Goal: Task Accomplishment & Management: Manage account settings

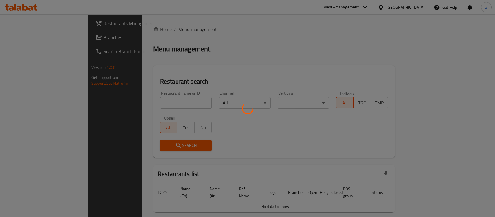
click at [150, 28] on div at bounding box center [247, 108] width 495 height 217
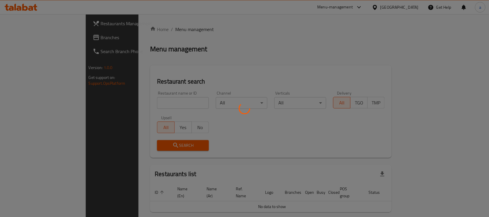
click at [17, 39] on div at bounding box center [244, 108] width 489 height 217
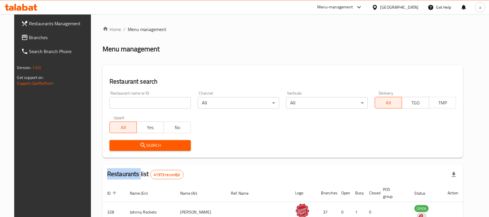
click at [29, 39] on span "Branches" at bounding box center [60, 37] width 62 height 7
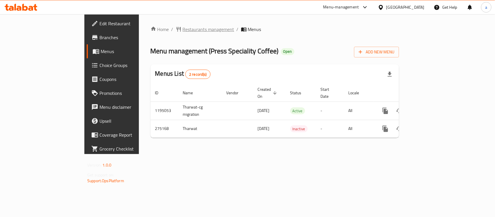
click at [183, 26] on span "Restaurants management" at bounding box center [209, 29] width 52 height 7
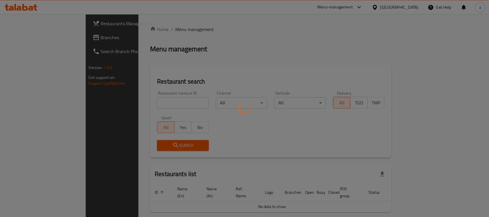
click at [24, 37] on div at bounding box center [244, 108] width 489 height 217
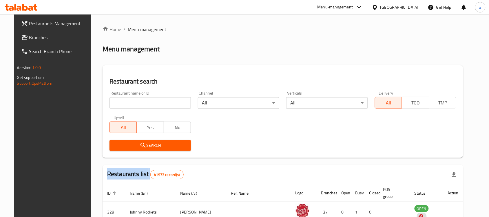
click at [24, 37] on div "Restaurants Management Branches Search Branch Phone Version: 1.0.0 Get support …" at bounding box center [244, 204] width 461 height 380
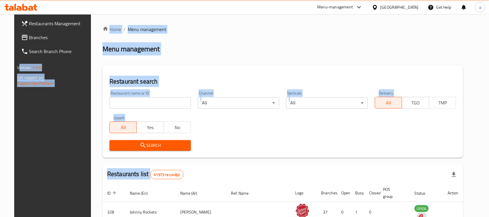
click at [29, 37] on span "Branches" at bounding box center [60, 37] width 62 height 7
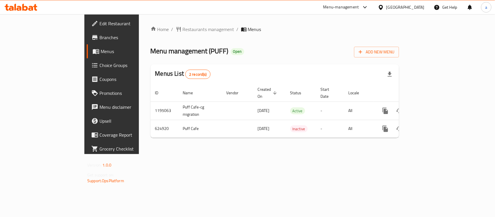
click at [165, 56] on span "Menu management ( PUFF )" at bounding box center [189, 50] width 78 height 13
copy span "PUFF"
click at [183, 32] on span "Restaurants management" at bounding box center [209, 29] width 52 height 7
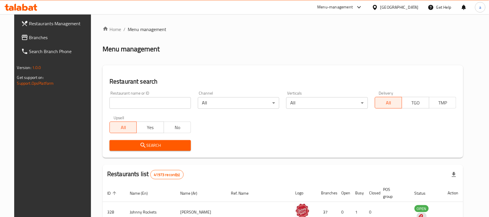
click at [25, 37] on div at bounding box center [244, 108] width 489 height 217
click at [29, 37] on span "Branches" at bounding box center [60, 37] width 62 height 7
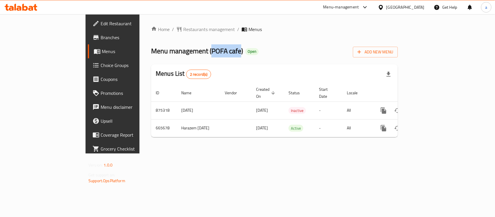
drag, startPoint x: 155, startPoint y: 51, endPoint x: 185, endPoint y: 51, distance: 29.8
click at [185, 51] on span "Menu management ( POFA cafe )" at bounding box center [197, 50] width 92 height 13
copy span "POFA cafe"
click at [101, 21] on span "Edit Restaurant" at bounding box center [132, 23] width 63 height 7
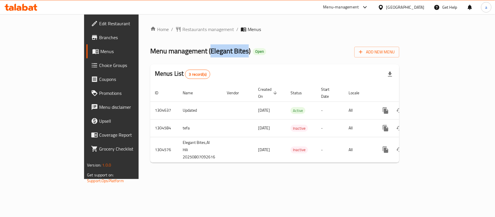
drag, startPoint x: 154, startPoint y: 51, endPoint x: 193, endPoint y: 46, distance: 38.6
click at [193, 46] on span "Menu management ( Elegant Bites )" at bounding box center [200, 50] width 100 height 13
copy span "Elegant Bites"
click at [182, 26] on span "Restaurants management" at bounding box center [208, 29] width 52 height 7
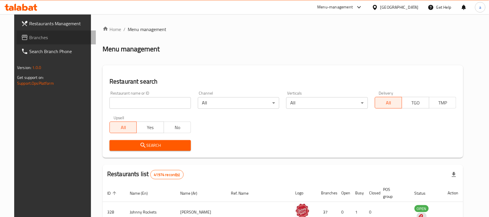
click at [64, 37] on span "Branches" at bounding box center [60, 37] width 62 height 7
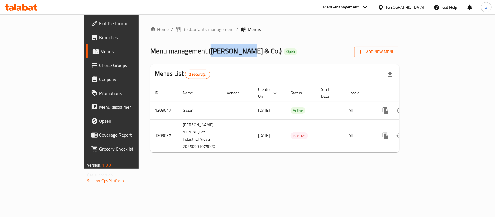
drag, startPoint x: 154, startPoint y: 50, endPoint x: 186, endPoint y: 55, distance: 32.6
click at [186, 55] on span "Menu management ( Kathi & Co. )" at bounding box center [215, 50] width 131 height 13
copy span "Kathi & Co."
click at [172, 44] on span "Menu management ( Kathi & Co. )" at bounding box center [215, 50] width 131 height 13
click at [151, 54] on span "Menu management ( Kathi & Co. )" at bounding box center [215, 50] width 131 height 13
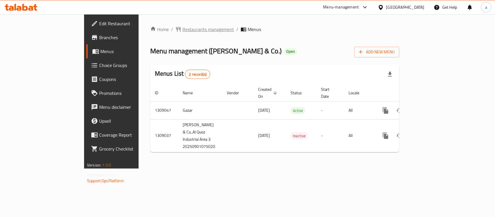
click at [182, 28] on span "Restaurants management" at bounding box center [208, 29] width 52 height 7
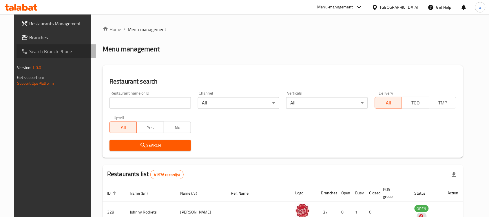
click at [21, 48] on icon at bounding box center [24, 51] width 7 height 7
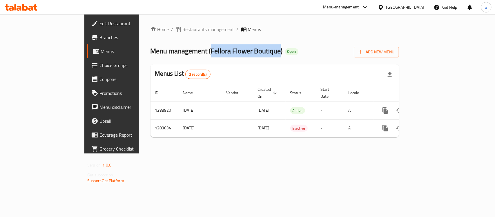
drag, startPoint x: 154, startPoint y: 51, endPoint x: 224, endPoint y: 52, distance: 69.3
click at [224, 52] on span "Menu management ( Fellora Flower Boutique )" at bounding box center [216, 50] width 132 height 13
copy span "Fellora Flower Boutique"
click at [99, 24] on span "Edit Restaurant" at bounding box center [130, 23] width 63 height 7
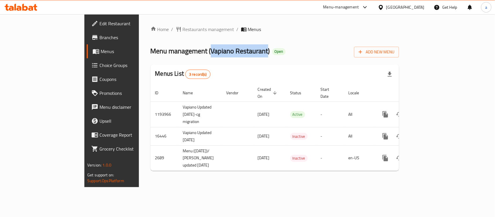
drag, startPoint x: 155, startPoint y: 52, endPoint x: 212, endPoint y: 52, distance: 56.5
click at [212, 52] on span "Menu management ( Vapiano Restaurant )" at bounding box center [209, 50] width 119 height 13
copy span "Vapiano Restaurant"
click at [99, 64] on span "Choice Groups" at bounding box center [130, 65] width 63 height 7
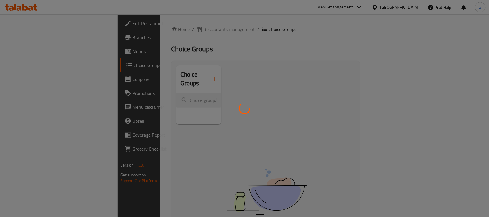
click at [122, 90] on div at bounding box center [244, 108] width 489 height 217
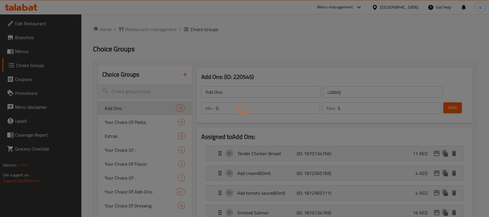
click at [122, 90] on div at bounding box center [244, 108] width 489 height 217
click at [160, 87] on div at bounding box center [244, 108] width 489 height 217
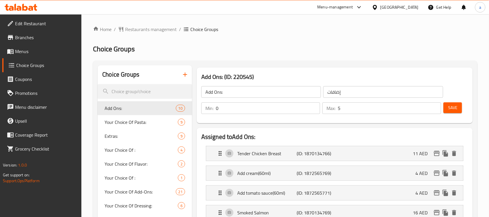
click at [158, 90] on input "search" at bounding box center [145, 91] width 94 height 15
paste input "إختيارك من الباستا"
type input "إختيارك من الباستا"
click at [145, 92] on input "search" at bounding box center [145, 91] width 94 height 15
paste input "Your Choice Of Pasta"
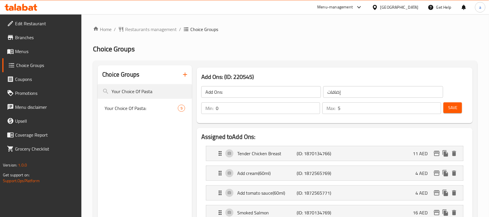
type input "Your Choice Of Pasta"
click at [136, 111] on span "Your Choice Of Pasta:" at bounding box center [133, 108] width 56 height 7
type input "Your Choice Of Pasta:"
type input "إختيارك من الباستا:"
type input "1"
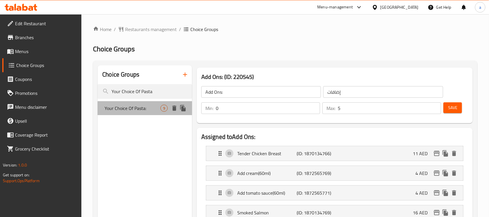
type input "1"
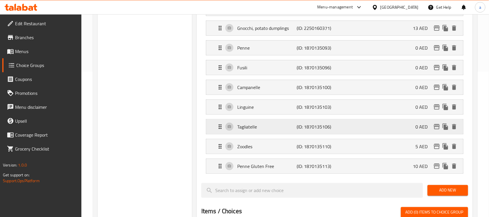
scroll to position [36, 0]
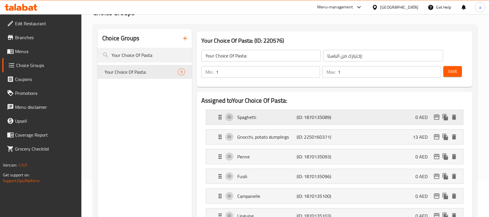
click at [242, 116] on p "Spaghetti" at bounding box center [266, 117] width 59 height 7
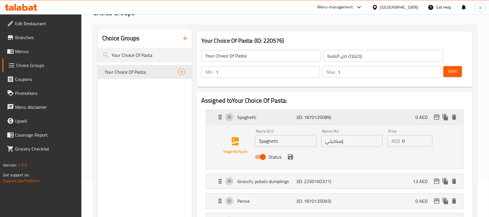
click at [242, 116] on p "Spaghetti" at bounding box center [266, 117] width 59 height 7
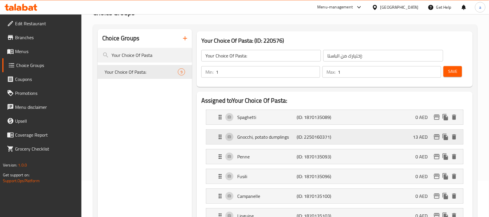
click at [244, 140] on p "Gnocchi, potato dumplings" at bounding box center [266, 136] width 59 height 7
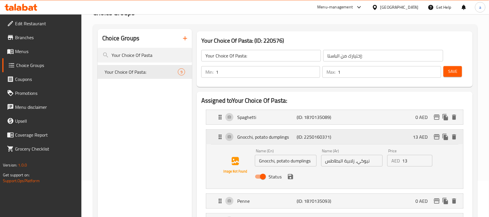
click at [244, 140] on p "Gnocchi, potato dumplings" at bounding box center [266, 136] width 59 height 7
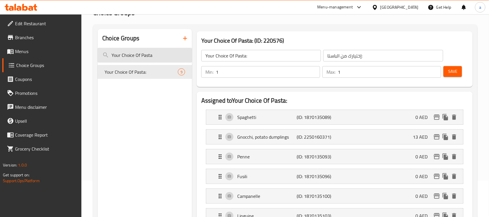
click at [121, 54] on input "Your Choice Of Pasta" at bounding box center [145, 55] width 94 height 15
paste input "Add-Ons:"
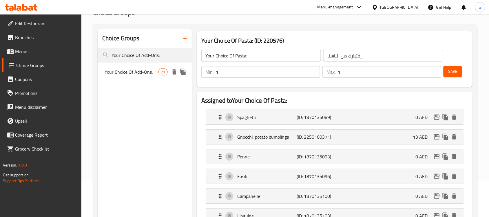
type input "Your Choice Of Add-Ons:"
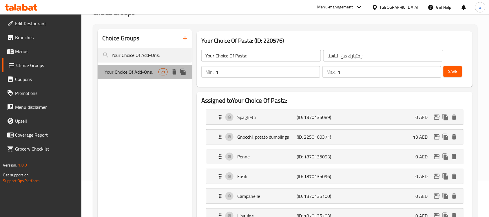
click at [133, 74] on span "Your Choice Of Add-Ons:" at bounding box center [132, 71] width 54 height 7
type input "Your Choice Of Add-Ons:"
type input "اختيارك من الإضافات"
type input "0"
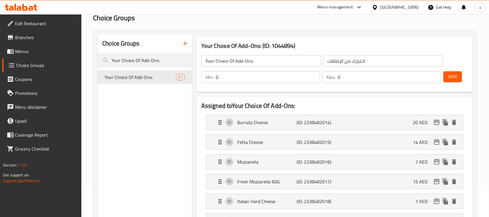
scroll to position [0, 0]
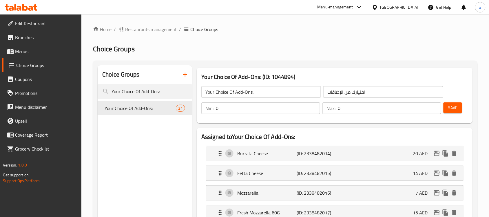
click at [247, 112] on input "0" at bounding box center [268, 108] width 104 height 12
click at [355, 103] on input "0" at bounding box center [389, 108] width 103 height 12
click at [167, 30] on span "Restaurants management" at bounding box center [151, 29] width 52 height 7
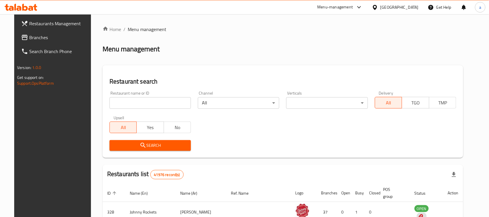
click at [50, 43] on link "Branches" at bounding box center [56, 37] width 79 height 14
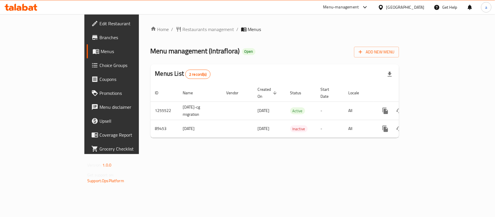
click at [185, 57] on div "Home / Restaurants management / Menus Menu management ( Intraflora ) Open Add N…" at bounding box center [274, 84] width 248 height 116
click at [180, 56] on span "Menu management ( Intraflora )" at bounding box center [194, 50] width 89 height 13
copy span ")"
click at [166, 55] on span "Menu management ( Intraflora )" at bounding box center [194, 50] width 89 height 13
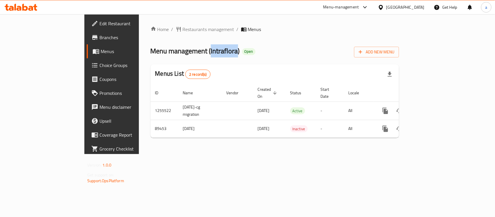
click at [166, 55] on span "Menu management ( Intraflora )" at bounding box center [194, 50] width 89 height 13
copy span "Intraflora"
click at [183, 32] on span "Restaurants management" at bounding box center [209, 29] width 52 height 7
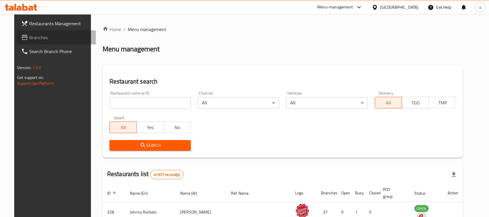
click at [34, 38] on span "Branches" at bounding box center [60, 37] width 62 height 7
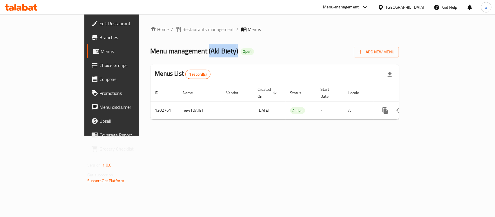
drag, startPoint x: 152, startPoint y: 54, endPoint x: 181, endPoint y: 48, distance: 29.5
click at [181, 48] on span "Menu management ( Akl Biety )" at bounding box center [194, 50] width 88 height 13
drag, startPoint x: 167, startPoint y: 45, endPoint x: 160, endPoint y: 49, distance: 8.2
click at [167, 45] on span "Menu management ( Akl Biety )" at bounding box center [194, 50] width 88 height 13
click at [156, 52] on span "Menu management ( Akl Biety )" at bounding box center [194, 50] width 88 height 13
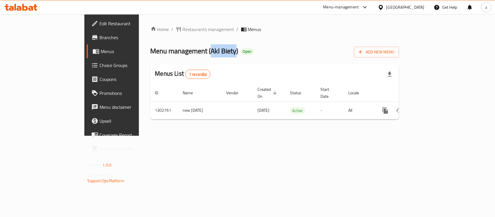
drag, startPoint x: 154, startPoint y: 51, endPoint x: 179, endPoint y: 53, distance: 25.2
click at [179, 53] on span "Menu management ( Akl Biety )" at bounding box center [194, 50] width 88 height 13
copy span "Akl Biety"
click at [99, 22] on span "Edit Restaurant" at bounding box center [130, 23] width 63 height 7
click at [156, 51] on span "Menu management ( Roudha Kitchen )" at bounding box center [204, 50] width 108 height 13
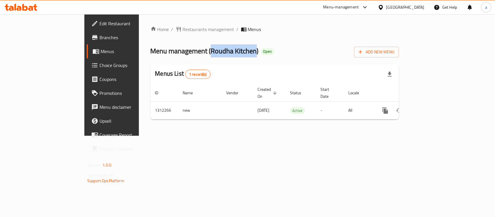
drag, startPoint x: 154, startPoint y: 50, endPoint x: 201, endPoint y: 52, distance: 46.7
click at [201, 52] on span "Menu management ( Roudha Kitchen )" at bounding box center [204, 50] width 108 height 13
copy span "Roudha Kitchen"
click at [139, 22] on div "Home / Restaurants management / Menus Menu management ( Roudha Kitchen ) Open A…" at bounding box center [274, 74] width 271 height 121
click at [183, 27] on span "Restaurants management" at bounding box center [209, 29] width 52 height 7
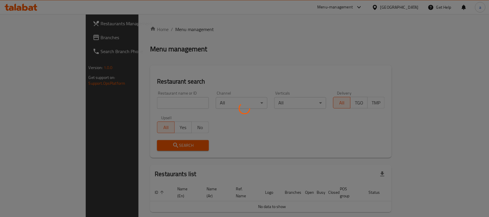
click at [32, 41] on div at bounding box center [244, 108] width 489 height 217
click at [30, 42] on div at bounding box center [244, 108] width 489 height 217
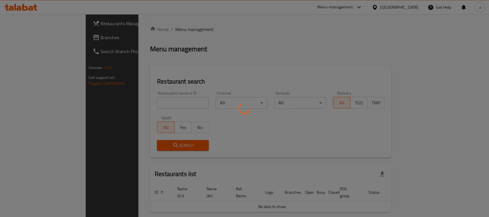
click at [35, 39] on div at bounding box center [244, 108] width 489 height 217
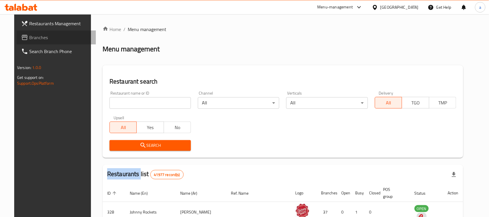
click at [34, 35] on span "Branches" at bounding box center [60, 37] width 62 height 7
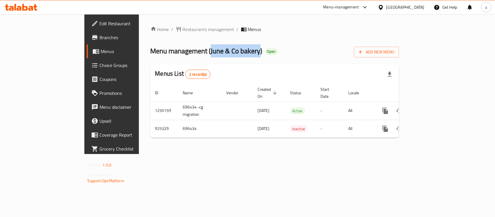
drag, startPoint x: 155, startPoint y: 49, endPoint x: 205, endPoint y: 50, distance: 49.3
click at [205, 50] on span "Menu management ( June & Co bakery )" at bounding box center [206, 50] width 112 height 13
copy span "June & Co bakery"
click at [139, 24] on div "Home / Restaurants management / Menus Menu management ( June & Co bakery ) Open…" at bounding box center [274, 84] width 271 height 140
click at [183, 27] on span "Restaurants management" at bounding box center [209, 29] width 52 height 7
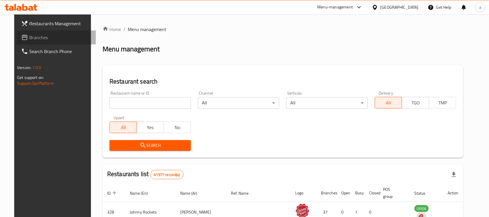
click at [29, 36] on span "Branches" at bounding box center [60, 37] width 62 height 7
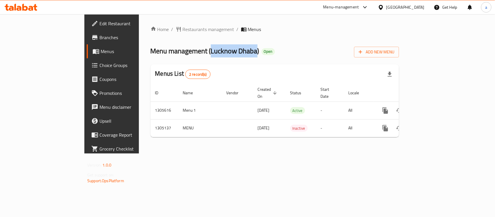
drag, startPoint x: 154, startPoint y: 51, endPoint x: 201, endPoint y: 54, distance: 47.0
click at [201, 54] on span "Menu management ( Lucknow Dhaba )" at bounding box center [204, 50] width 109 height 13
copy span "Lucknow Dhaba"
click at [158, 24] on div "Home / Restaurants management / Menus Menu management ( Lucknow Dhaba ) Open Ad…" at bounding box center [274, 83] width 271 height 139
click at [183, 26] on span "Restaurants management" at bounding box center [209, 29] width 52 height 7
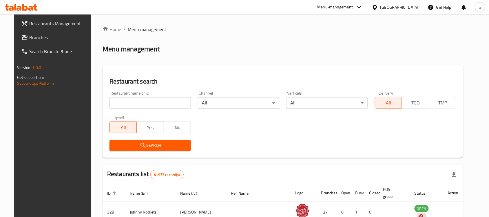
click at [59, 36] on span "Branches" at bounding box center [60, 37] width 62 height 7
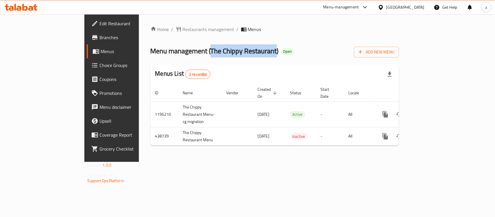
drag, startPoint x: 155, startPoint y: 50, endPoint x: 221, endPoint y: 52, distance: 66.1
click at [221, 52] on span "Menu management ( The Chippy Restaurant )" at bounding box center [214, 50] width 128 height 13
copy span "The Chippy Restaurant"
click at [150, 35] on div "Home / Restaurants management / Menus Menu management ( The Chippy Restaurant )…" at bounding box center [274, 88] width 248 height 124
click at [183, 32] on span "Restaurants management" at bounding box center [209, 29] width 52 height 7
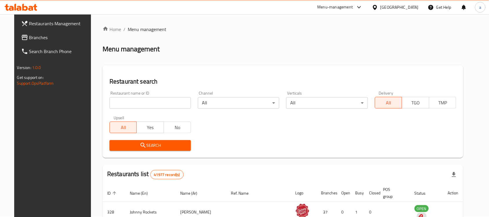
click at [51, 37] on div at bounding box center [244, 108] width 489 height 217
click at [51, 39] on span "Branches" at bounding box center [60, 37] width 62 height 7
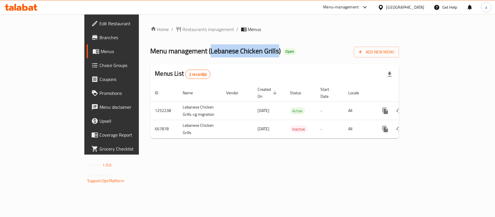
drag, startPoint x: 155, startPoint y: 51, endPoint x: 222, endPoint y: 51, distance: 67.2
click at [222, 51] on span "Menu management ( Lebanese Chicken Grills )" at bounding box center [215, 50] width 130 height 13
copy span "Lebanese Chicken Grills"
click at [159, 52] on span "Menu management ( Lebanese Chicken Grills )" at bounding box center [215, 50] width 130 height 13
drag, startPoint x: 155, startPoint y: 51, endPoint x: 221, endPoint y: 51, distance: 66.1
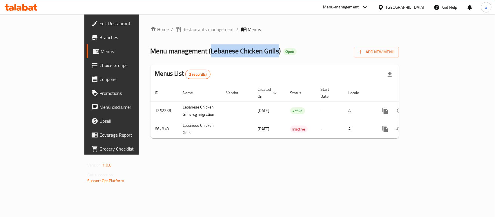
click at [221, 51] on span "Menu management ( Lebanese Chicken Grills )" at bounding box center [215, 50] width 130 height 13
copy span "Lebanese Chicken Grills"
click at [183, 30] on span "Restaurants management" at bounding box center [209, 29] width 52 height 7
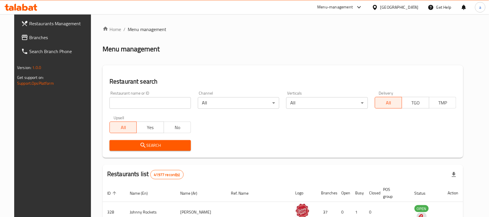
click at [46, 39] on span "Branches" at bounding box center [60, 37] width 62 height 7
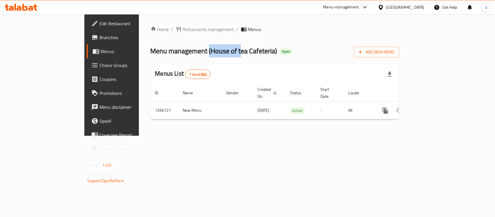
drag, startPoint x: 154, startPoint y: 49, endPoint x: 184, endPoint y: 53, distance: 30.9
click at [184, 53] on span "Menu management ( House of tea Cafeteria )" at bounding box center [213, 50] width 127 height 13
click at [184, 54] on span "Menu management ( House of tea Cafeteria )" at bounding box center [213, 50] width 127 height 13
drag, startPoint x: 154, startPoint y: 51, endPoint x: 220, endPoint y: 54, distance: 66.4
click at [220, 54] on span "Menu management ( House of tea Cafeteria )" at bounding box center [213, 50] width 127 height 13
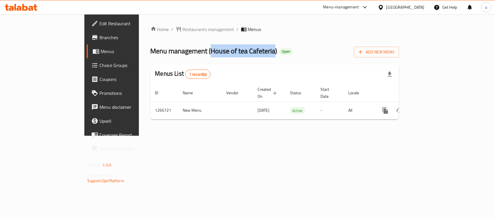
copy span "House of tea Cafeteria"
click at [87, 28] on link "Edit Restaurant" at bounding box center [127, 24] width 80 height 14
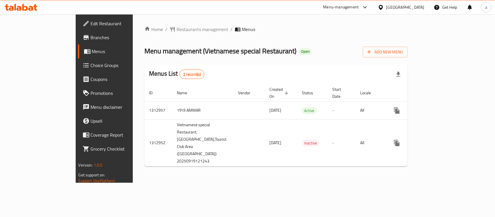
click at [222, 52] on span "Menu management ( Vietnamese special Restaurant )" at bounding box center [220, 50] width 152 height 13
copy span "Restaurant"
click at [183, 67] on div "Menus List 2 record(s)" at bounding box center [275, 74] width 263 height 20
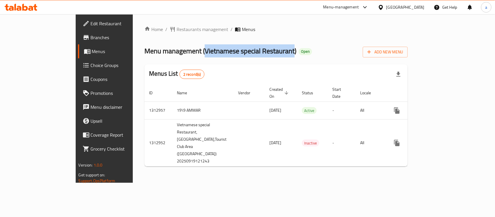
drag, startPoint x: 156, startPoint y: 47, endPoint x: 244, endPoint y: 56, distance: 89.0
click at [244, 56] on span "Menu management ( Vietnamese special Restaurant )" at bounding box center [220, 50] width 152 height 13
copy span "Vietnamese special Restaurant"
click at [176, 32] on span "Restaurants management" at bounding box center [202, 29] width 52 height 7
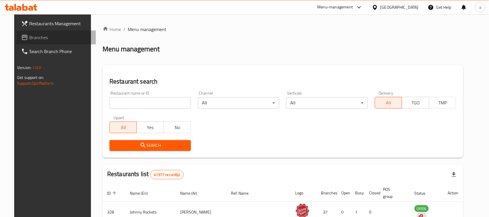
click at [29, 39] on span "Branches" at bounding box center [60, 37] width 62 height 7
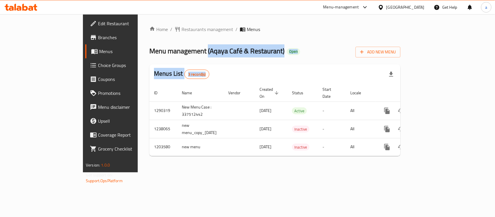
drag, startPoint x: 154, startPoint y: 52, endPoint x: 207, endPoint y: 66, distance: 55.0
click at [207, 66] on div "Home / Restaurants management / Menus Menu management ( Aqaya Café & Restaurant…" at bounding box center [274, 93] width 251 height 135
click at [173, 50] on span "Menu management ( Aqaya Café & Restaurant )" at bounding box center [216, 50] width 135 height 13
click at [165, 52] on span "Menu management ( Aqaya Café & Restaurant )" at bounding box center [216, 50] width 135 height 13
click at [225, 39] on div "Home / Restaurants management / Menus Menu management ( Aqaya Café & Restaurant…" at bounding box center [274, 93] width 251 height 135
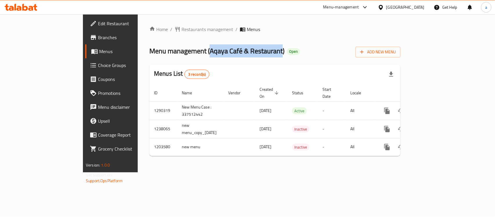
drag, startPoint x: 156, startPoint y: 51, endPoint x: 227, endPoint y: 51, distance: 71.3
click at [227, 51] on span "Menu management ( Aqaya Café & Restaurant )" at bounding box center [216, 50] width 135 height 13
copy span "Aqaya Café & Restaurant"
click at [98, 63] on span "Choice Groups" at bounding box center [129, 65] width 63 height 7
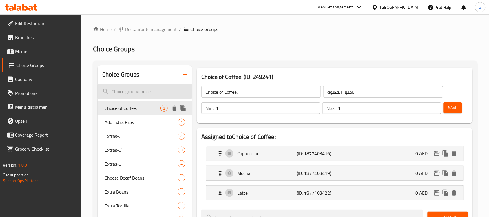
click at [128, 94] on input "search" at bounding box center [145, 91] width 94 height 15
paste input "Add Hot Honey"
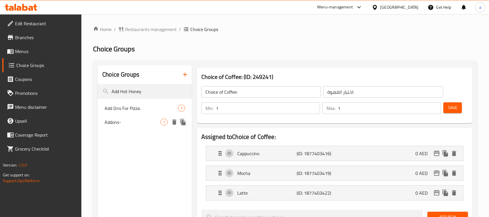
type input "Add Hot Honey"
click at [116, 123] on span "Addons-" at bounding box center [133, 121] width 56 height 7
type input "Addons-"
type input "إضافات"
type input "0"
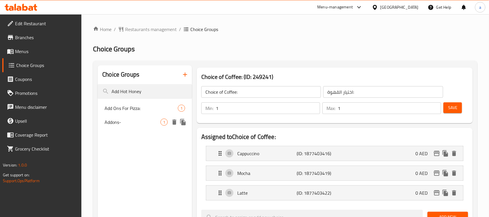
type input "0"
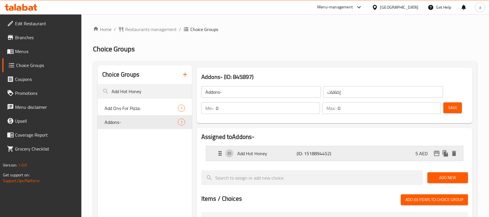
click at [276, 155] on p "Add Hot Honey" at bounding box center [266, 153] width 59 height 7
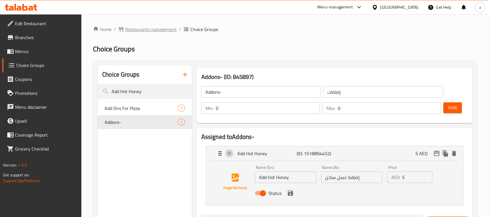
click at [163, 26] on span "Restaurants management" at bounding box center [151, 29] width 52 height 7
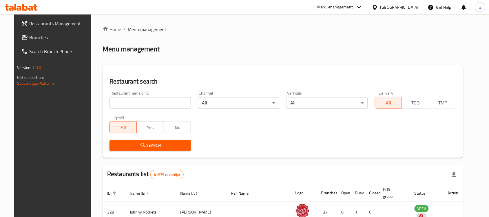
click at [41, 41] on link "Branches" at bounding box center [56, 37] width 79 height 14
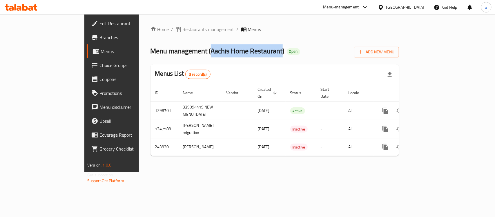
drag, startPoint x: 156, startPoint y: 51, endPoint x: 227, endPoint y: 52, distance: 70.7
click at [227, 52] on span "Menu management ( Aachis Home Restaurant )" at bounding box center [217, 50] width 134 height 13
copy span "Aachis Home Restaurant"
click at [169, 24] on div "Home / Restaurants management / Menus Menu management ( Aachis Home Restaurant …" at bounding box center [274, 93] width 271 height 158
click at [183, 26] on span "Restaurants management" at bounding box center [209, 29] width 52 height 7
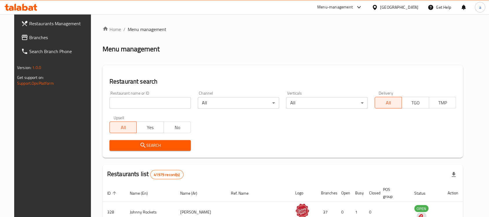
click at [47, 35] on span "Branches" at bounding box center [60, 37] width 62 height 7
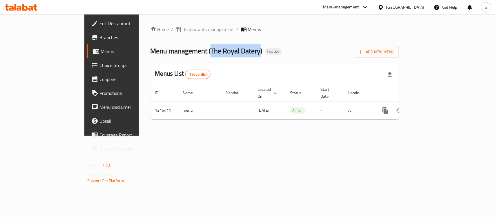
drag, startPoint x: 155, startPoint y: 54, endPoint x: 205, endPoint y: 57, distance: 50.0
click at [205, 57] on div "Menu management ( The Royal Datery ) Inactive Add New Menu" at bounding box center [274, 50] width 248 height 13
copy span "The Royal Datery"
click at [183, 28] on span "Restaurants management" at bounding box center [209, 29] width 52 height 7
